Goal: Information Seeking & Learning: Learn about a topic

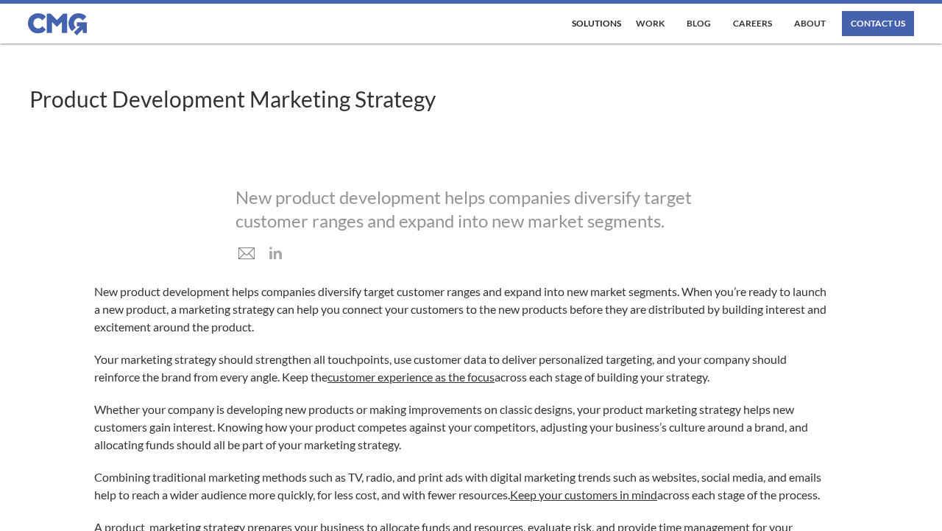
scroll to position [59, 0]
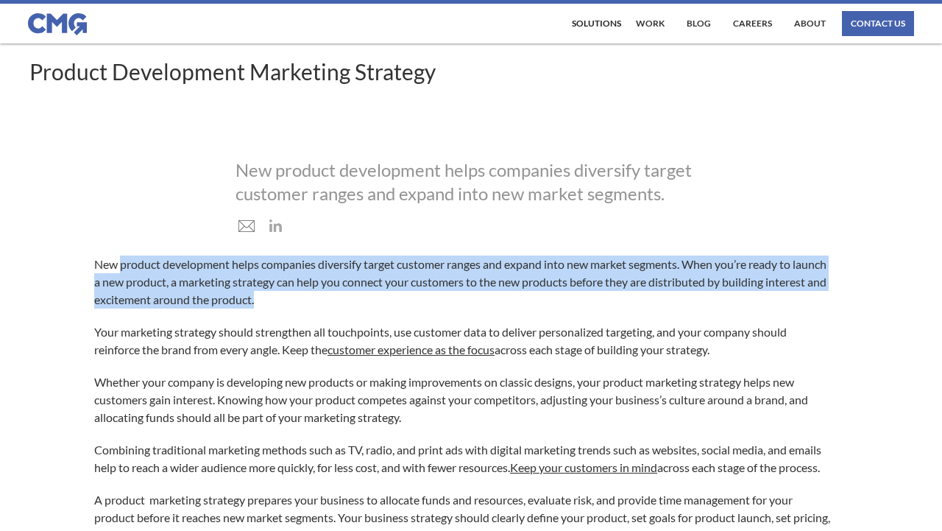
drag, startPoint x: 123, startPoint y: 266, endPoint x: 343, endPoint y: 305, distance: 223.6
click at [343, 305] on p "New product development helps companies diversify target customer ranges and ex…" at bounding box center [463, 281] width 739 height 53
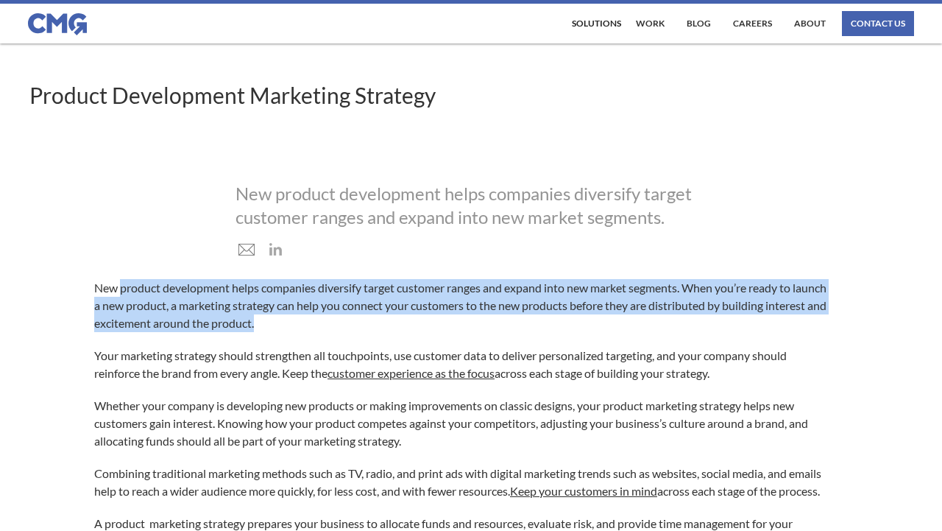
scroll to position [0, 0]
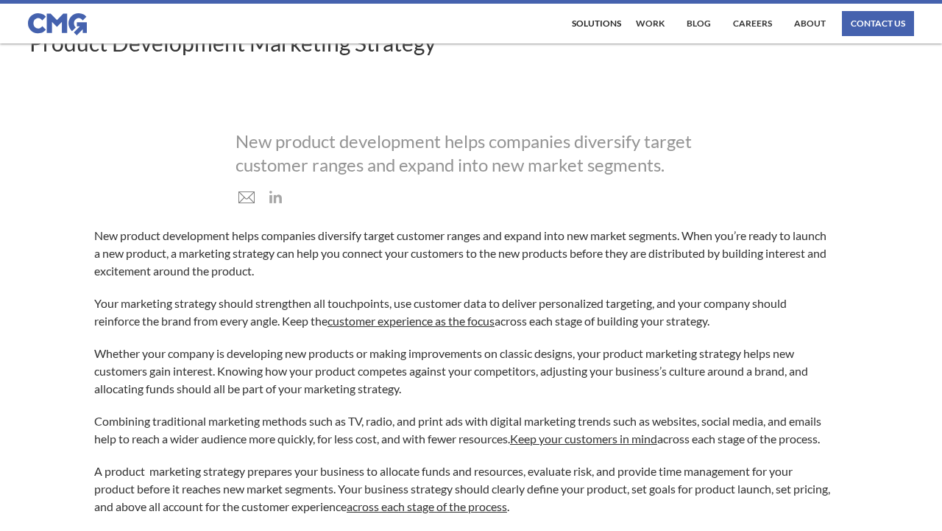
scroll to position [88, 0]
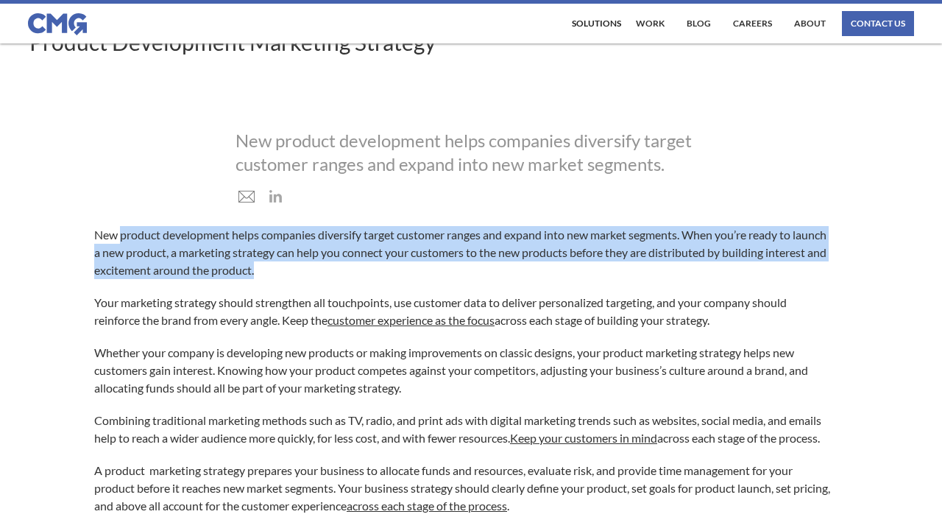
drag, startPoint x: 122, startPoint y: 236, endPoint x: 328, endPoint y: 275, distance: 209.7
click at [328, 275] on p "New product development helps companies diversify target customer ranges and ex…" at bounding box center [463, 252] width 739 height 53
copy p "product development helps companies diversify target customer ranges and expand…"
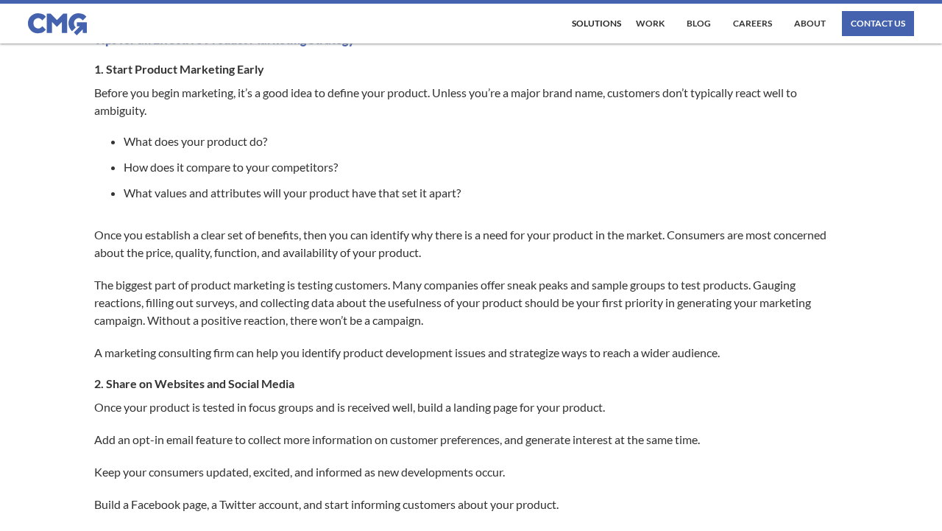
scroll to position [618, 0]
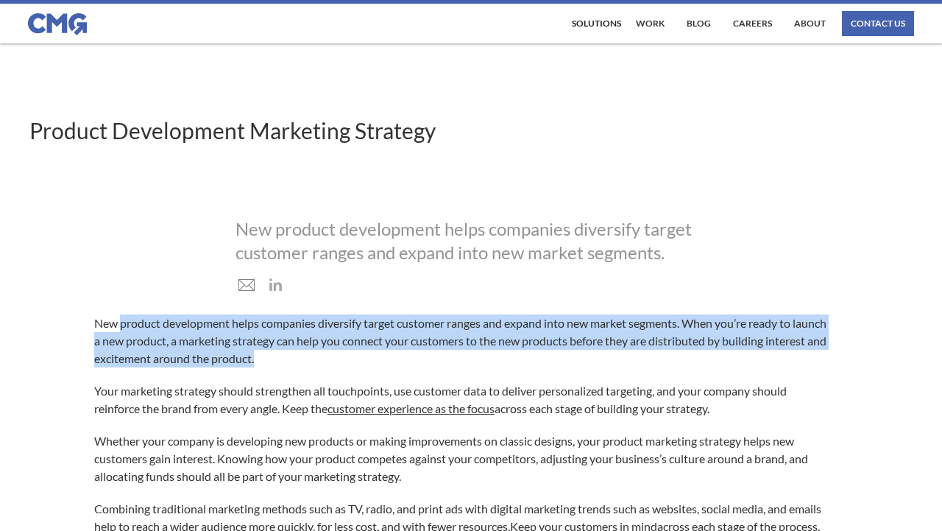
drag, startPoint x: 121, startPoint y: 322, endPoint x: 347, endPoint y: 358, distance: 229.4
click at [347, 358] on p "New product development helps companies diversify target customer ranges and ex…" at bounding box center [463, 340] width 739 height 53
drag, startPoint x: 121, startPoint y: 324, endPoint x: 376, endPoint y: 371, distance: 259.7
copy p "product development helps companies diversify target customer ranges and expand…"
